Goal: Find specific page/section: Find specific page/section

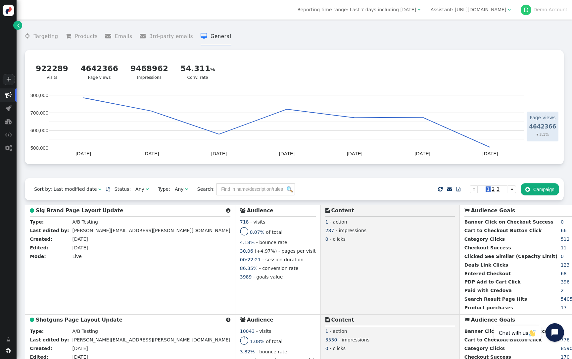
click at [495, 8] on div "Assistant: https://www.guns.com" at bounding box center [469, 9] width 76 height 7
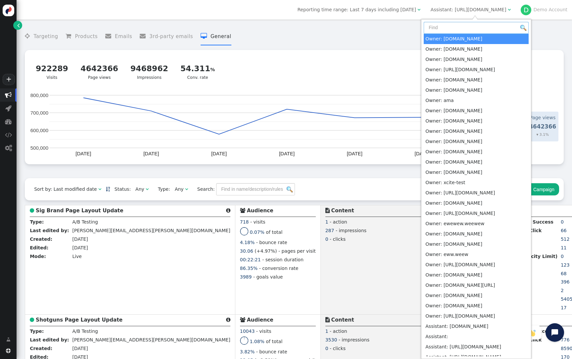
click at [474, 27] on input "text" at bounding box center [476, 28] width 105 height 12
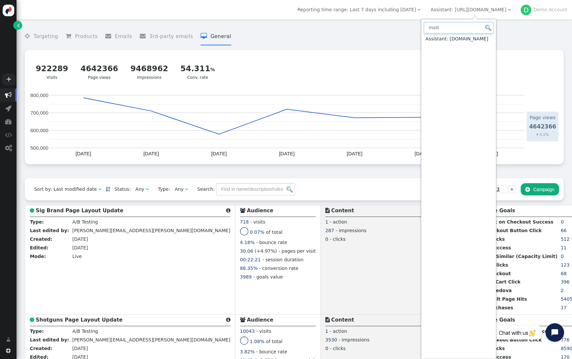
type input "must"
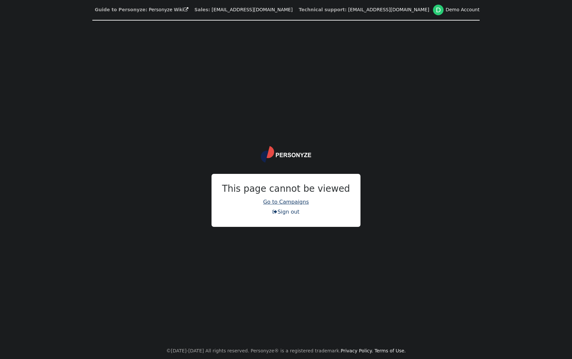
click at [284, 204] on link "Go to Campaigns" at bounding box center [286, 202] width 46 height 6
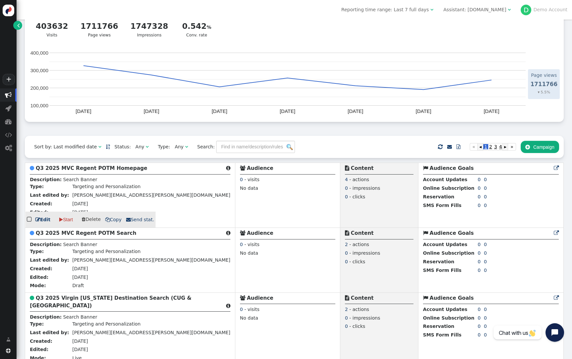
scroll to position [51, 0]
